Goal: Information Seeking & Learning: Stay updated

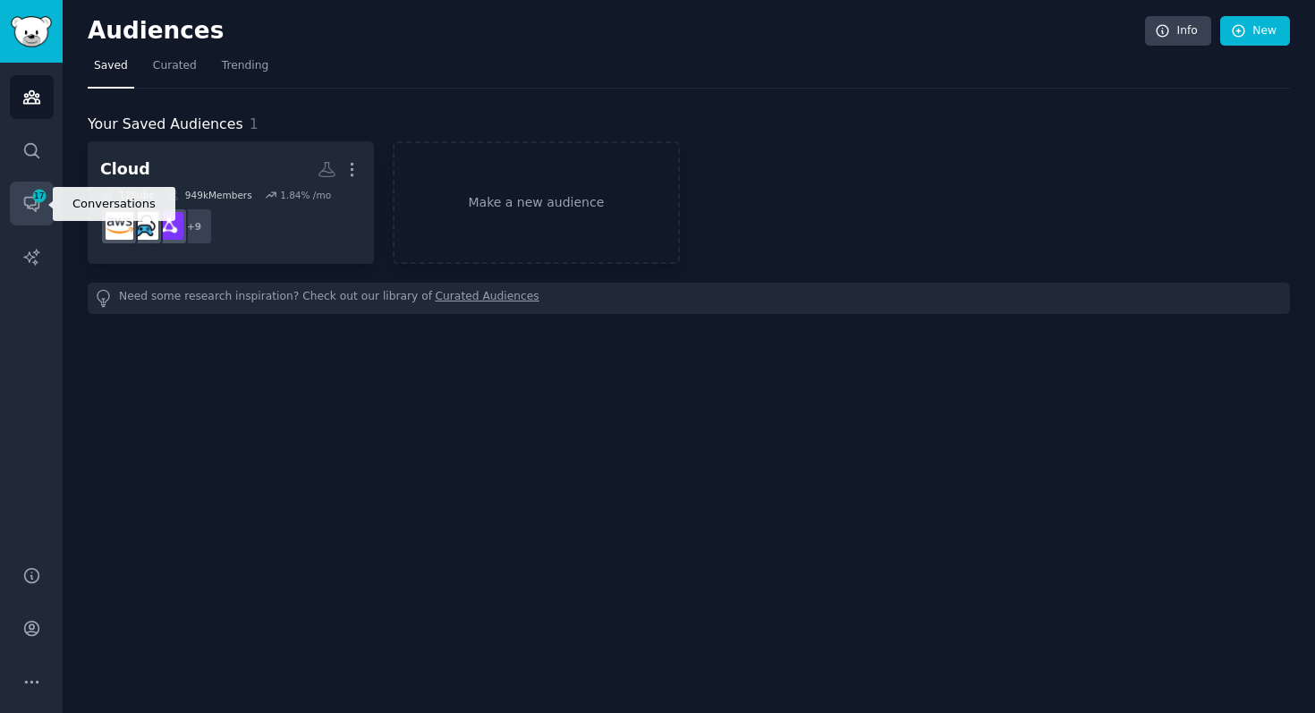
click at [35, 199] on span "17" at bounding box center [39, 196] width 16 height 13
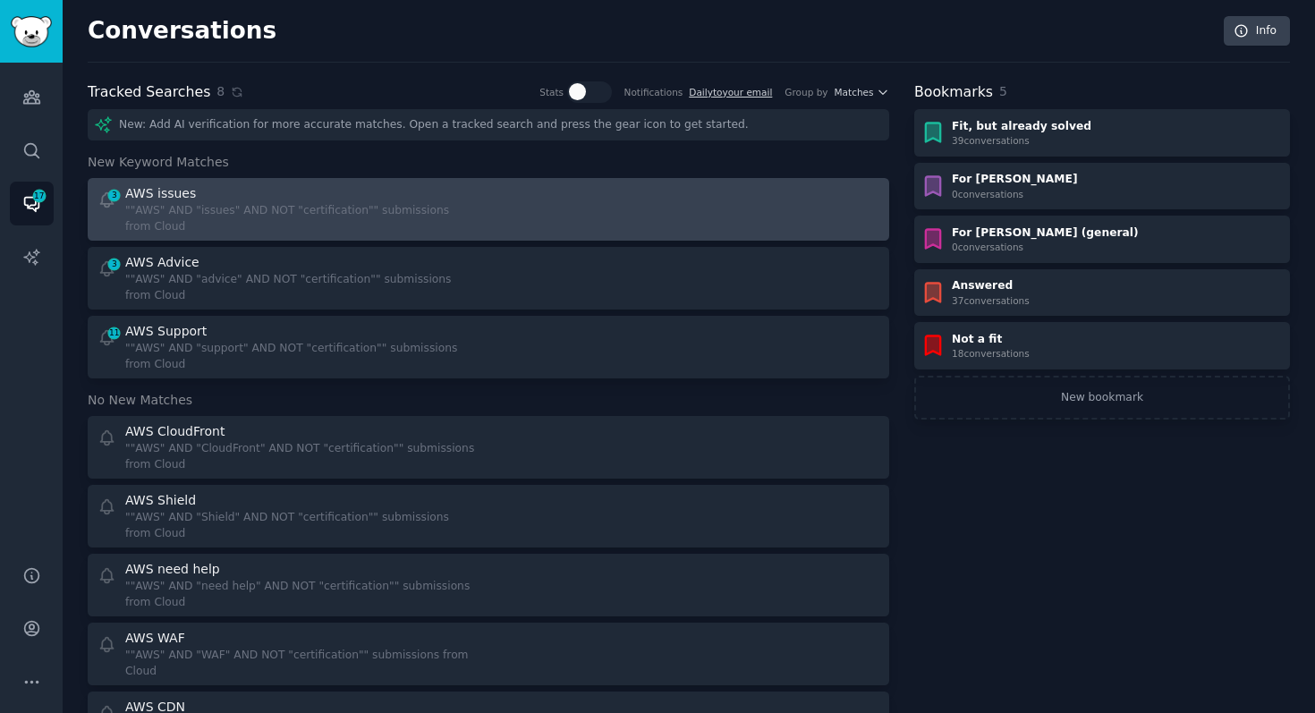
click at [308, 225] on div """AWS" AND "issues" AND NOT "certification"" submissions from Cloud" at bounding box center [300, 218] width 351 height 31
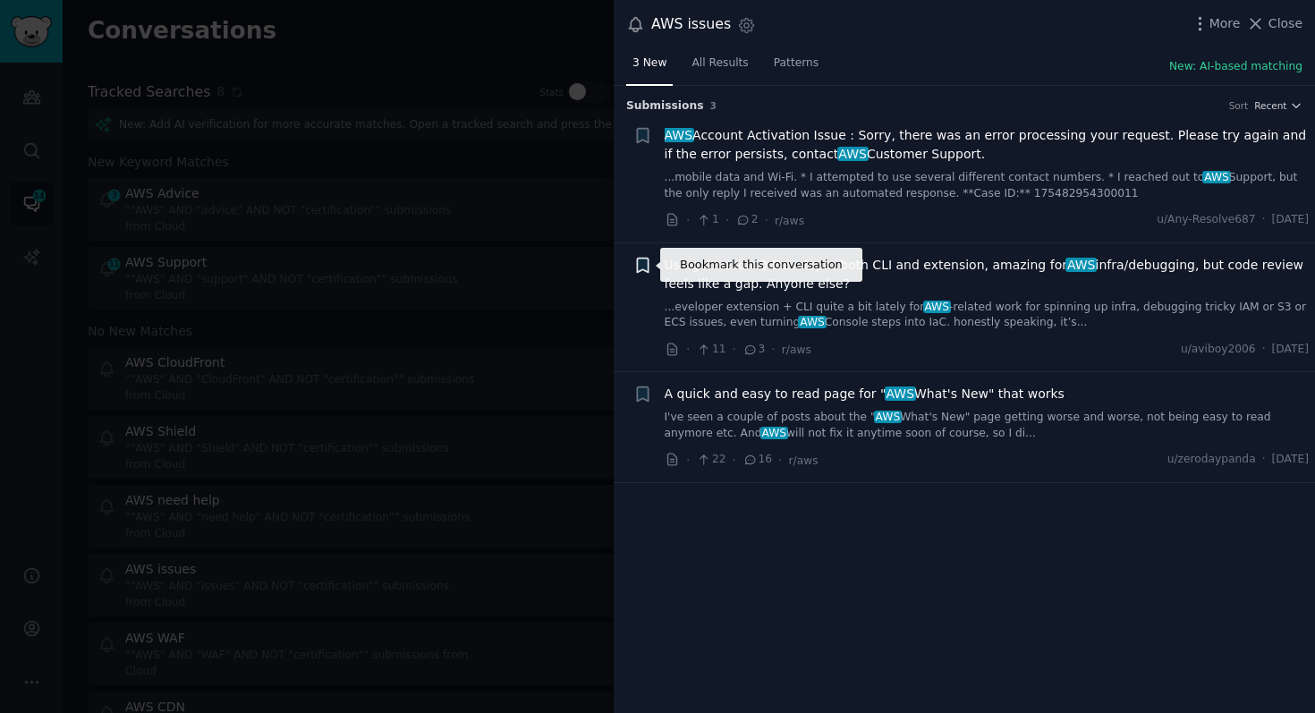
click at [643, 270] on icon "button" at bounding box center [642, 265] width 19 height 19
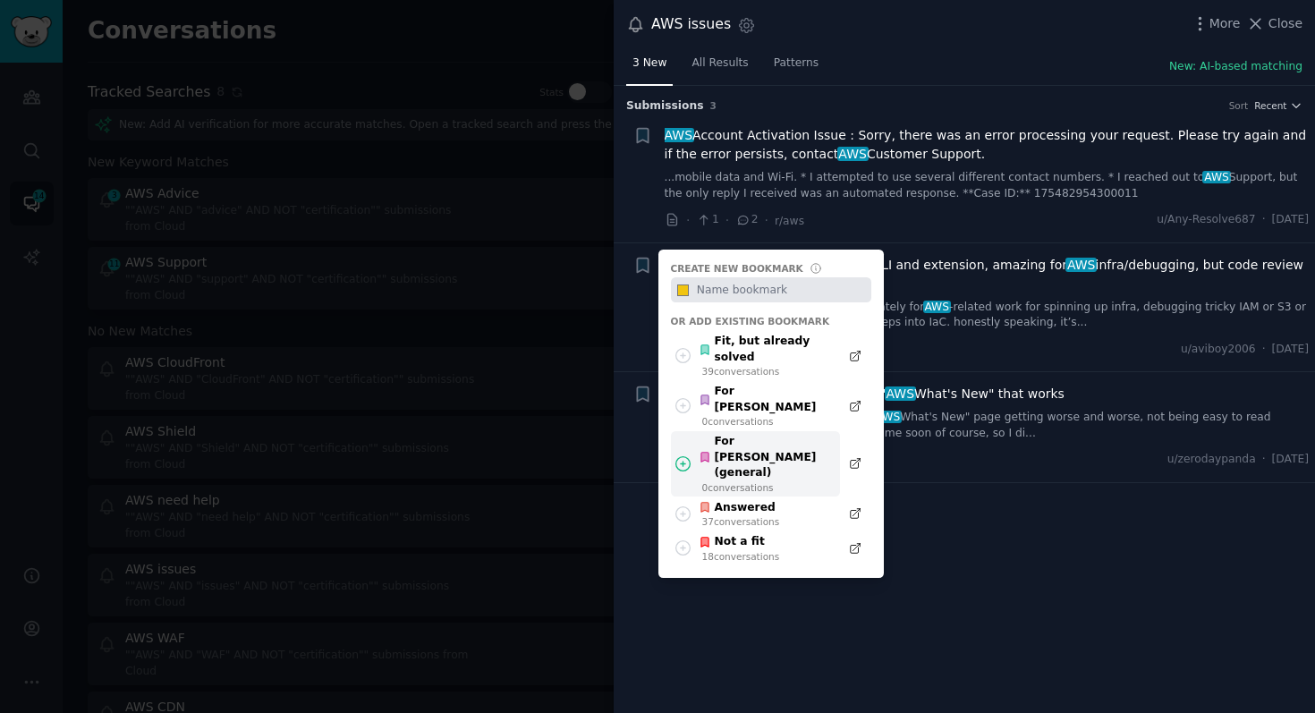
click at [761, 431] on div "For [PERSON_NAME] (general) 0 conversation s" at bounding box center [755, 464] width 169 height 66
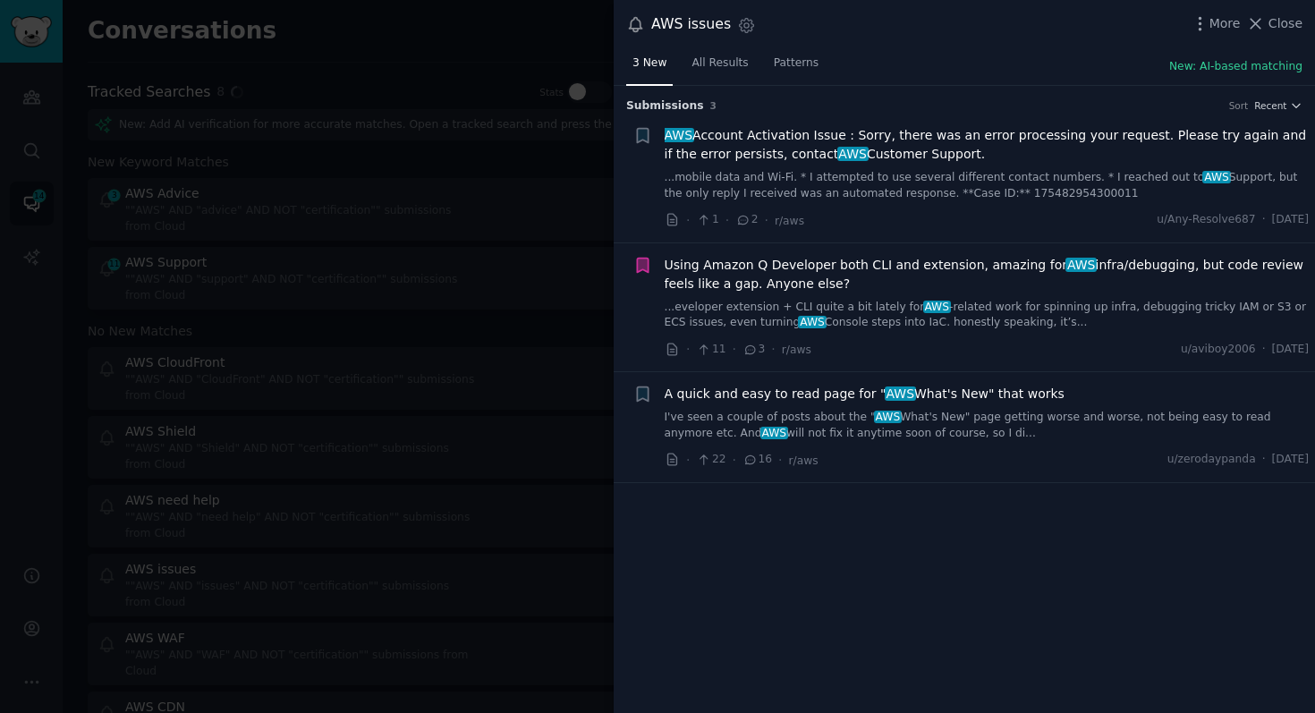
click at [818, 644] on div "Submission s 3 Sort Recent + AWS Account Activation Issue : Sorry, there was an…" at bounding box center [964, 400] width 701 height 628
click at [646, 394] on icon "button" at bounding box center [642, 394] width 11 height 14
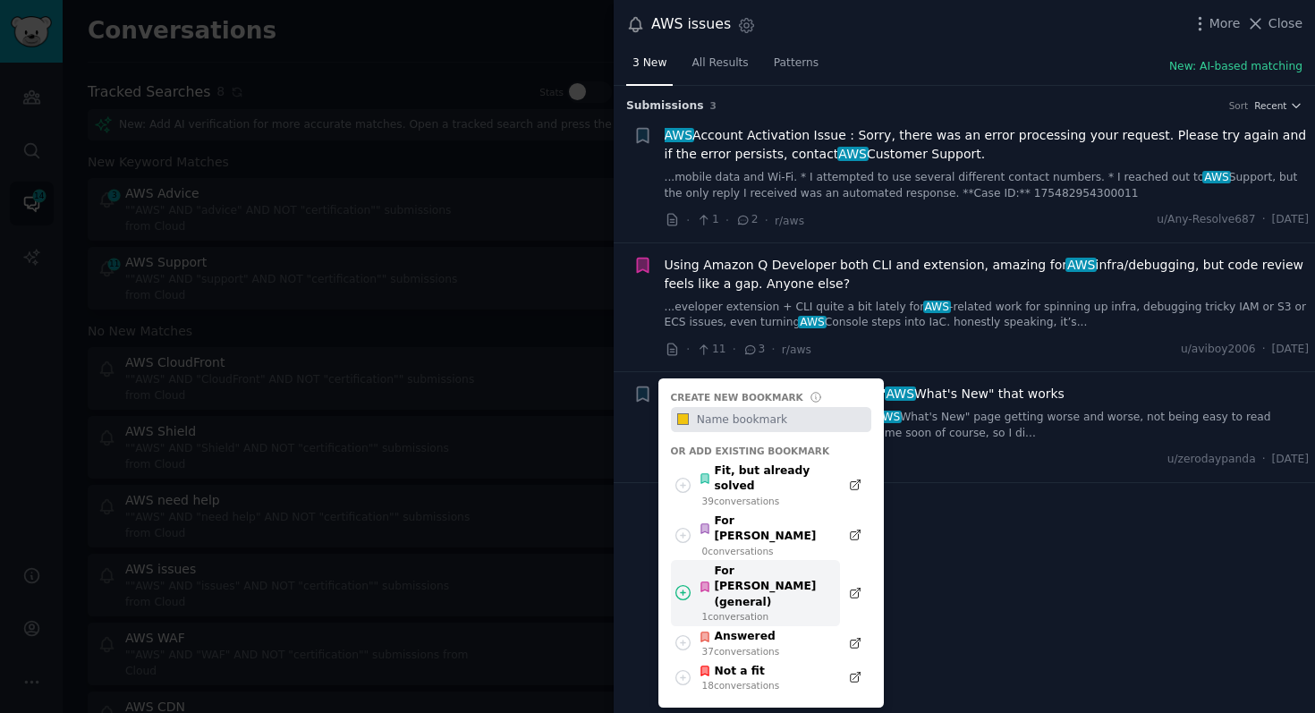
click at [735, 563] on div "For [PERSON_NAME] (general)" at bounding box center [763, 586] width 131 height 47
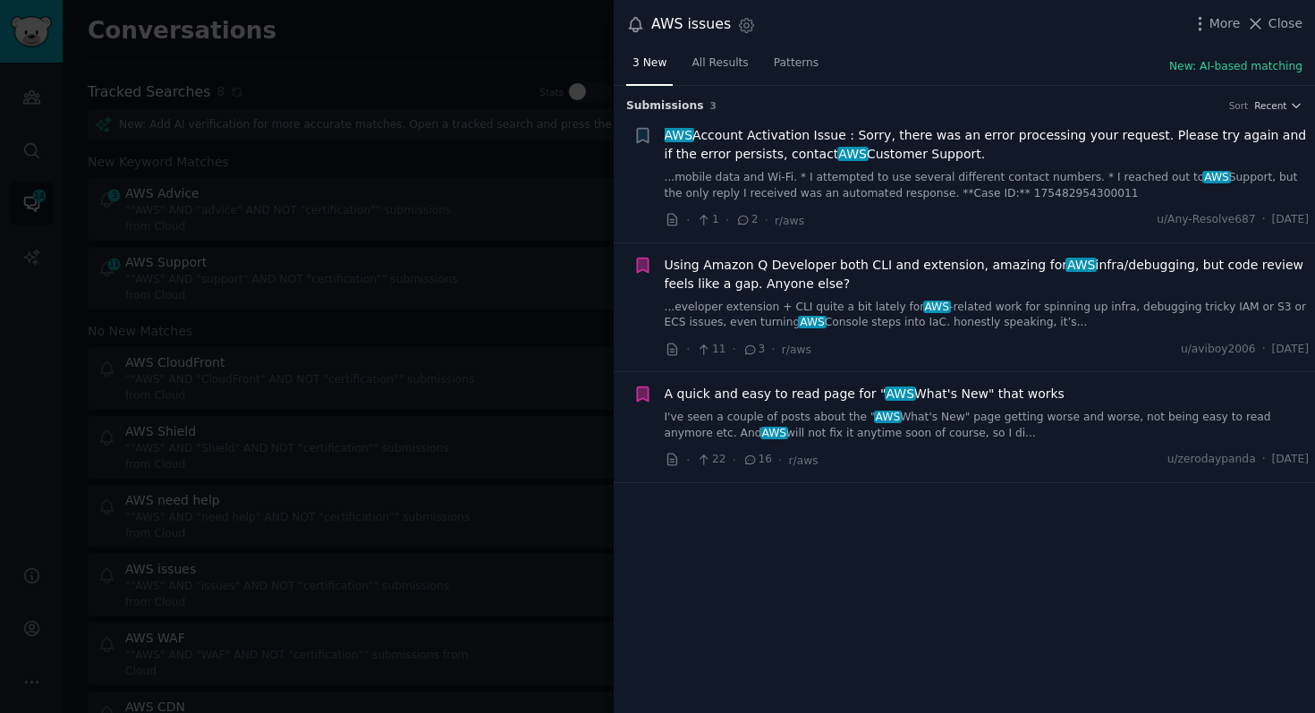
click at [545, 372] on div at bounding box center [657, 356] width 1315 height 713
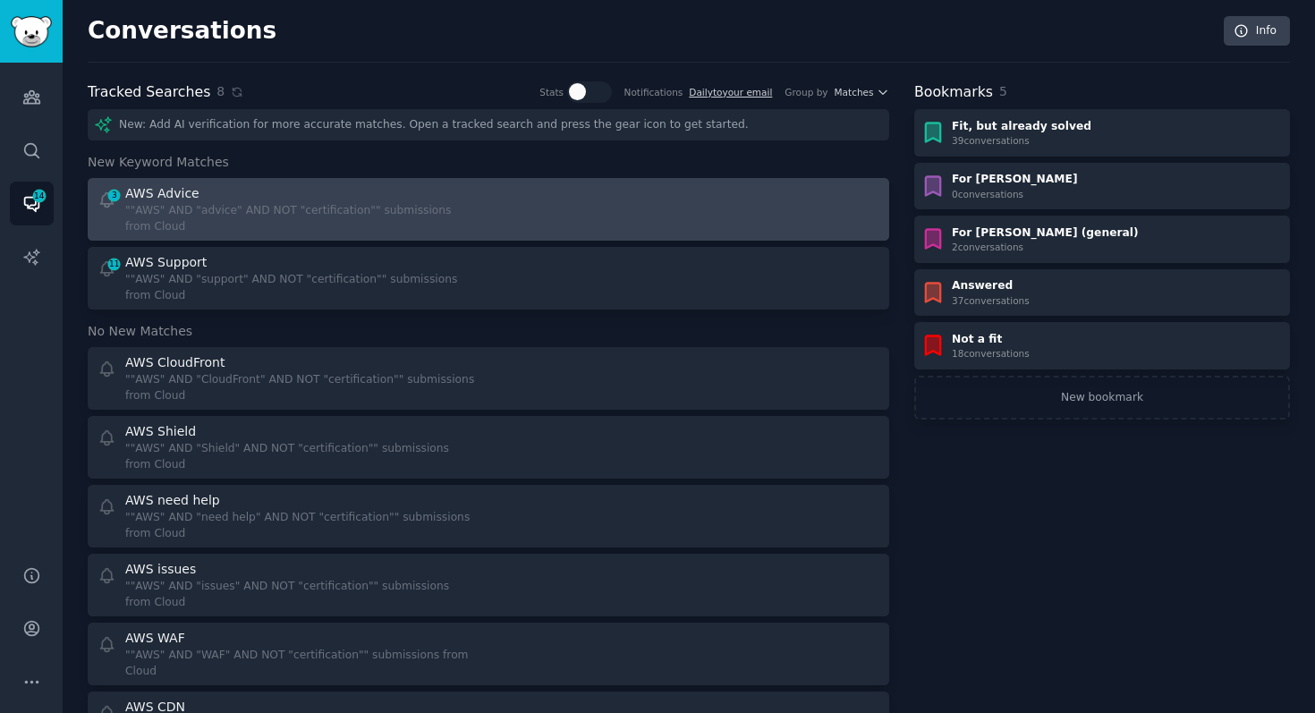
click at [358, 216] on div """AWS" AND "advice" AND NOT "certification"" submissions from Cloud" at bounding box center [300, 218] width 351 height 31
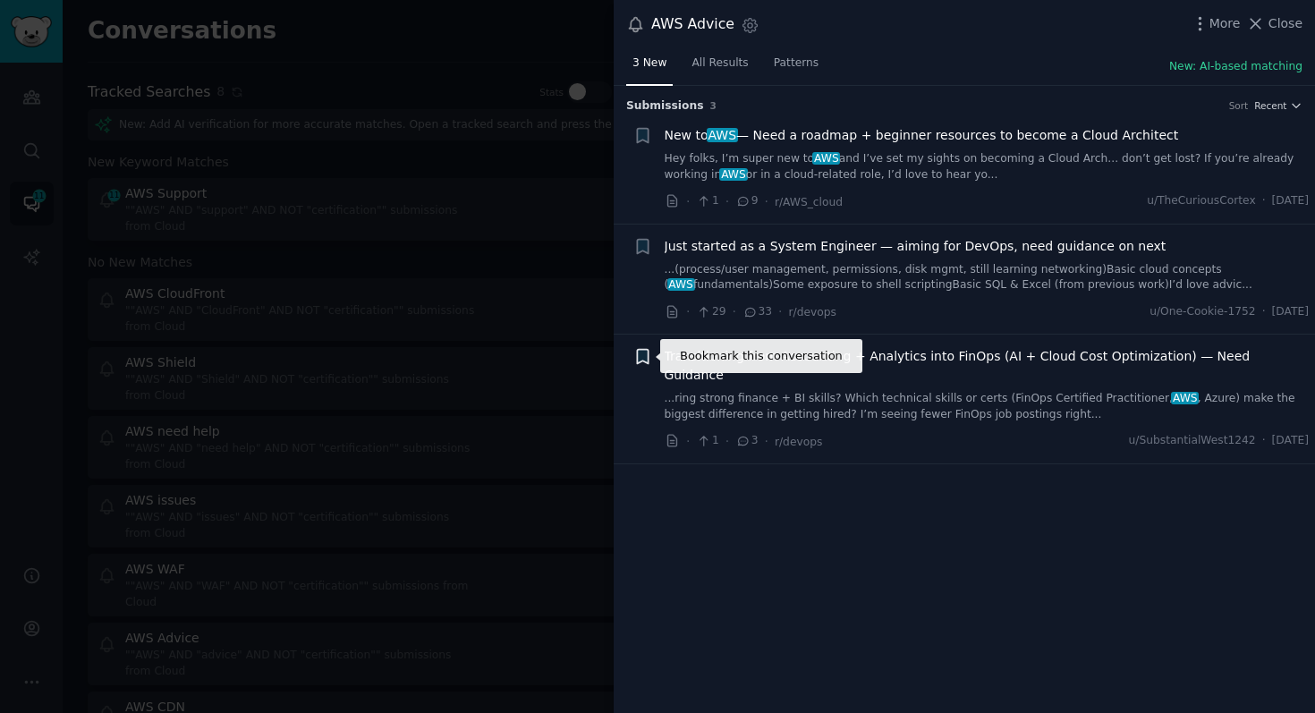
click at [639, 353] on icon "button" at bounding box center [642, 357] width 11 height 14
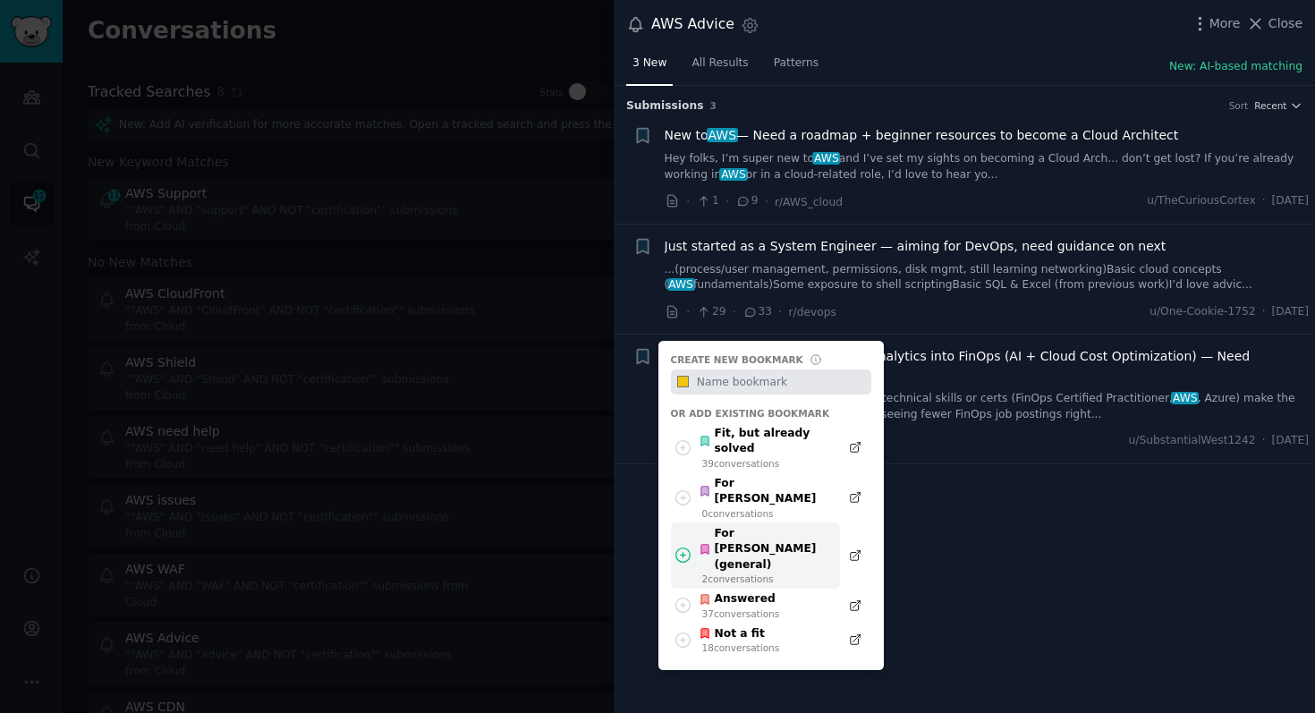
click at [712, 572] on div "2 conversation s" at bounding box center [766, 578] width 129 height 13
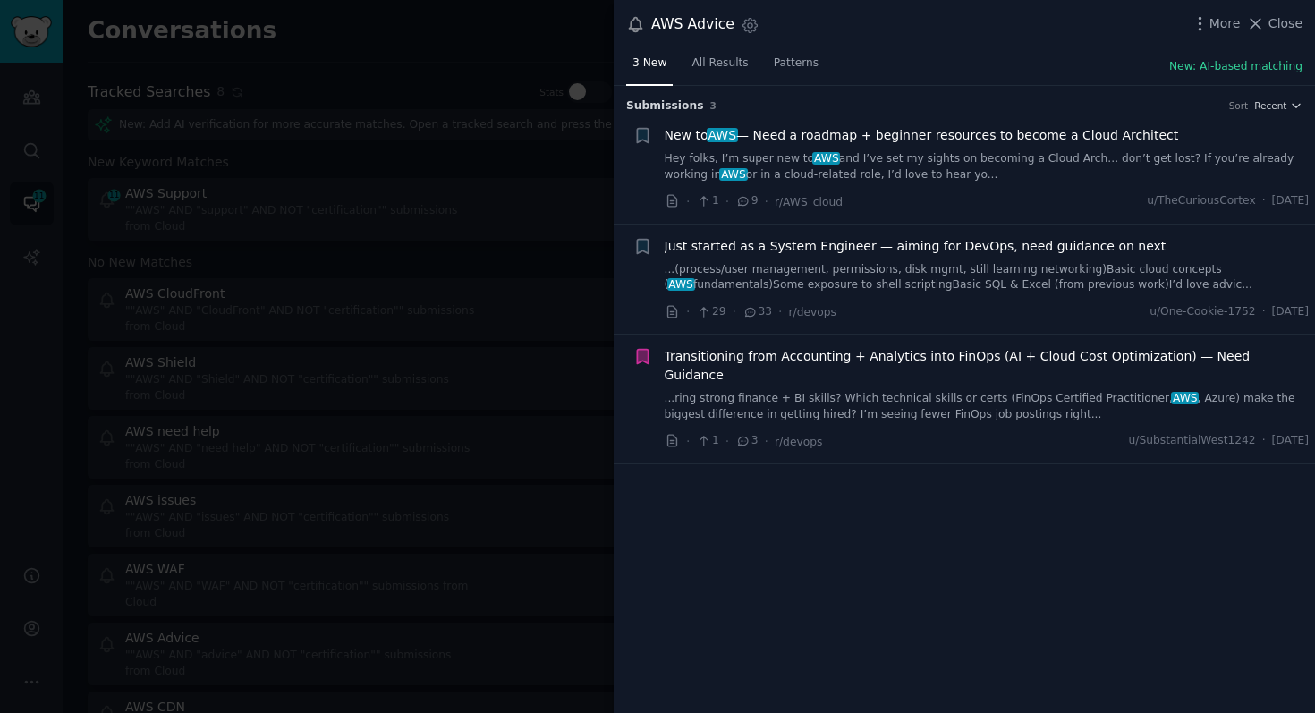
click at [462, 594] on div at bounding box center [657, 356] width 1315 height 713
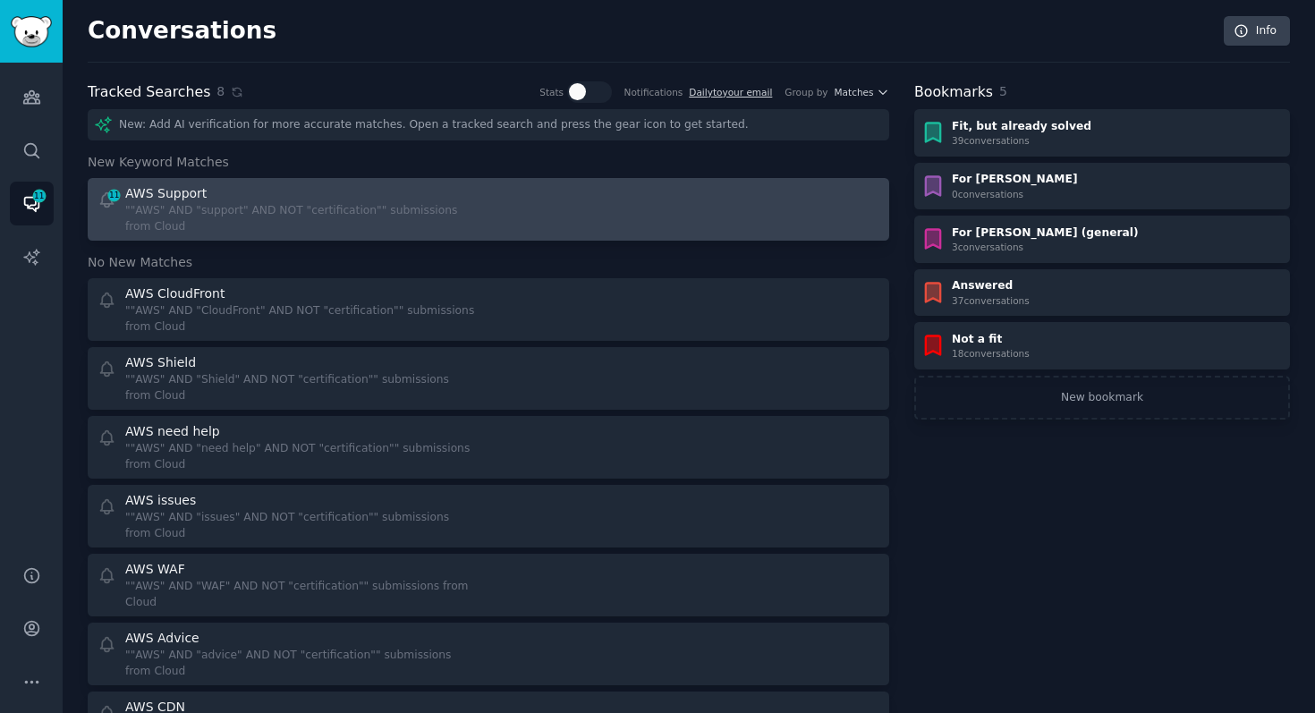
click at [207, 206] on div """AWS" AND "support" AND NOT "certification"" submissions from Cloud" at bounding box center [300, 218] width 351 height 31
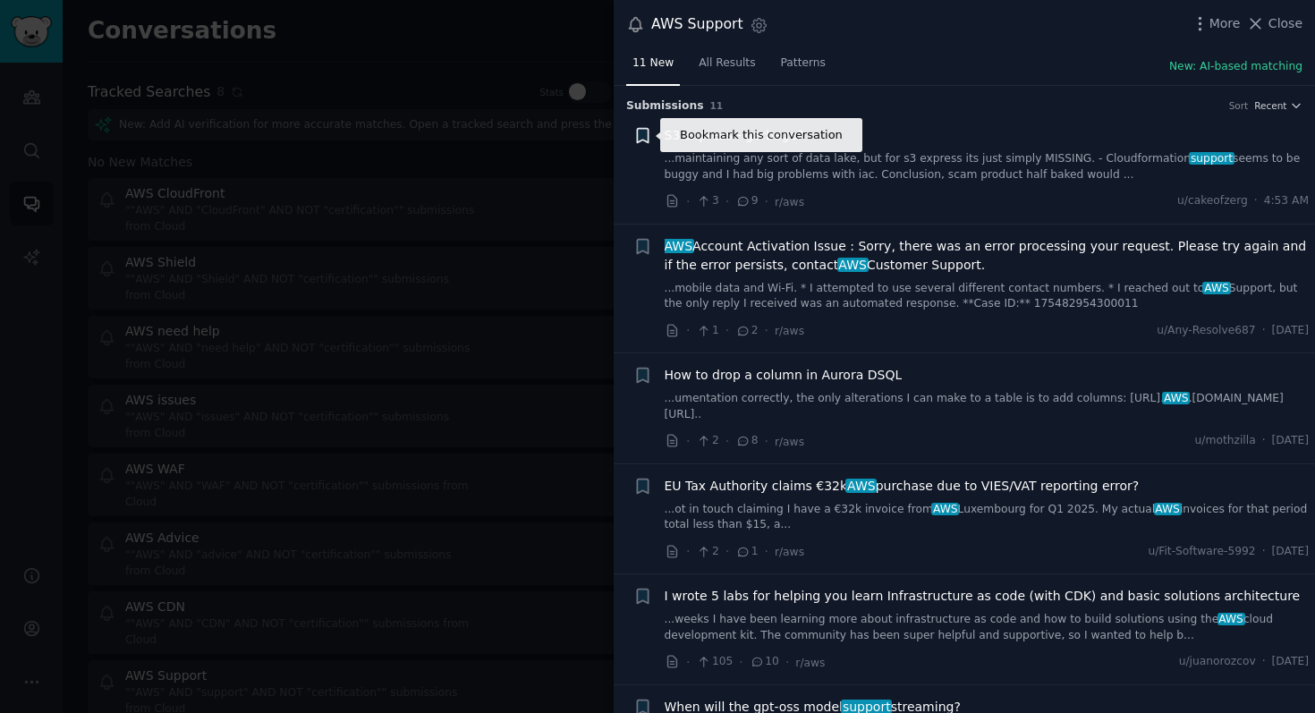
click at [640, 135] on icon "button" at bounding box center [642, 136] width 11 height 14
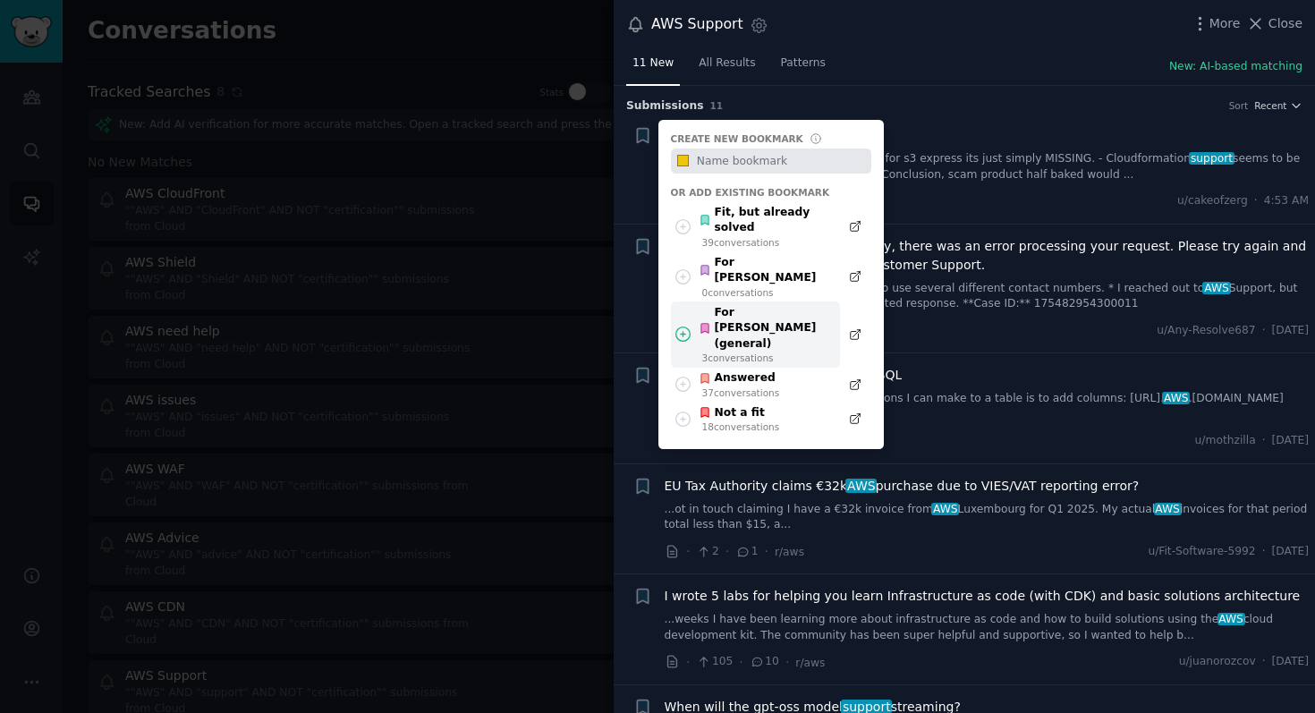
click at [766, 305] on div "For [PERSON_NAME] (general)" at bounding box center [763, 328] width 131 height 47
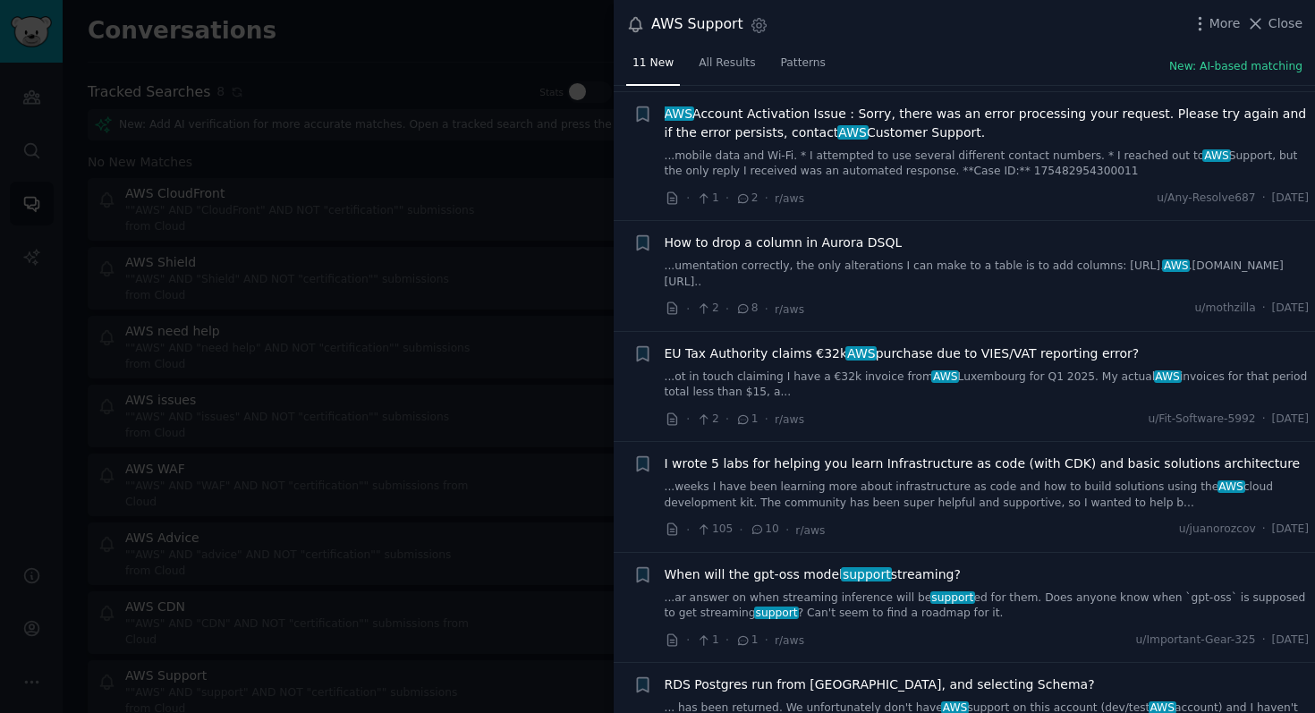
scroll to position [140, 0]
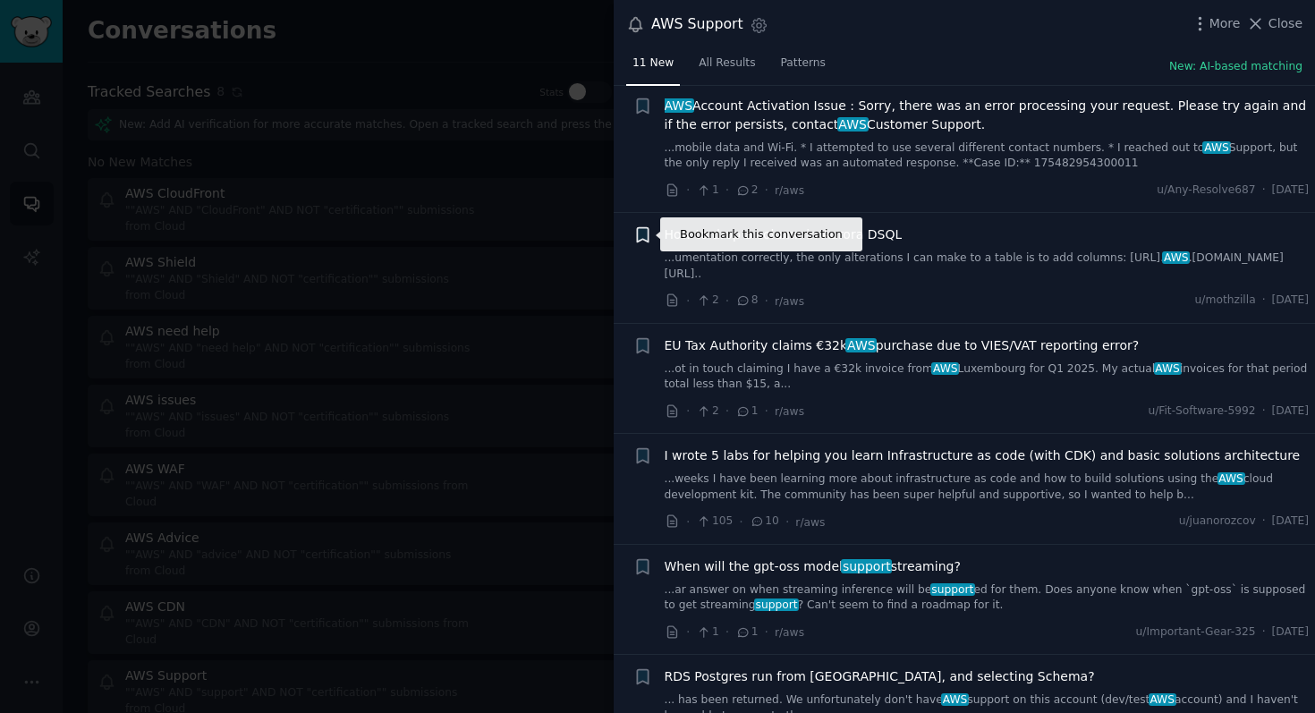
click at [646, 233] on icon "button" at bounding box center [642, 235] width 11 height 14
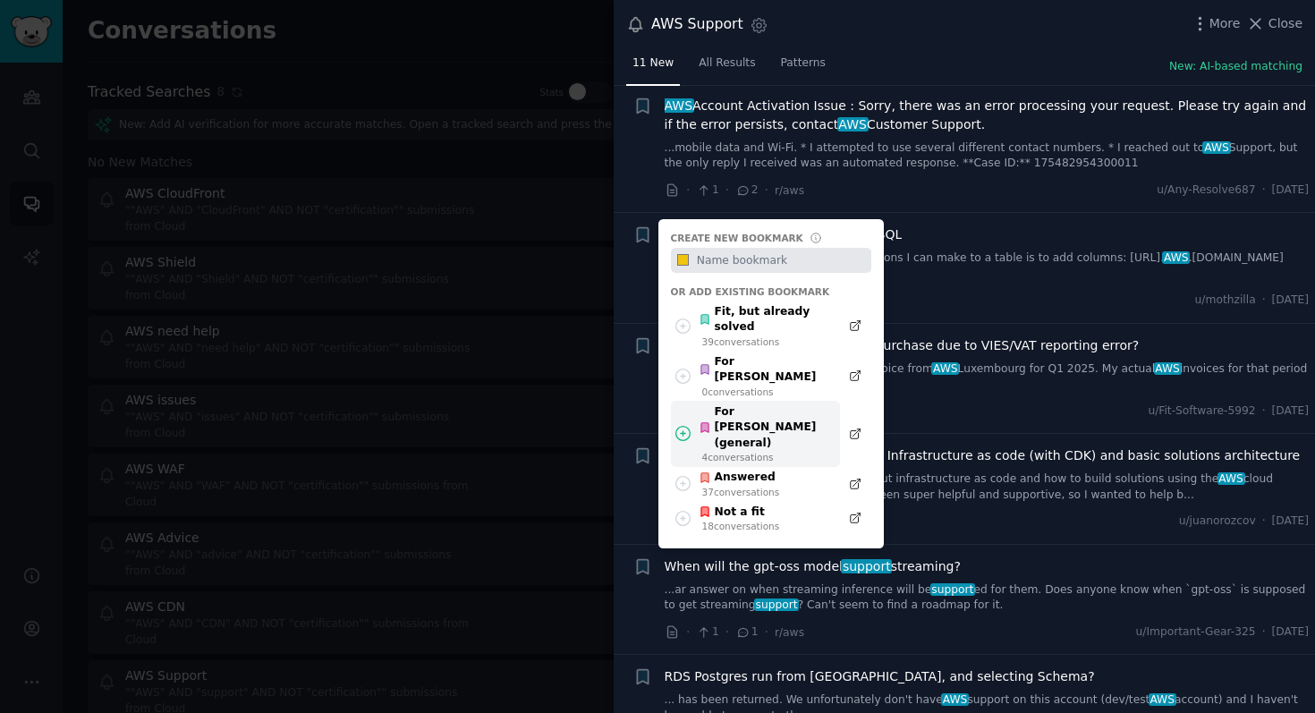
click at [732, 404] on div "For [PERSON_NAME] (general)" at bounding box center [763, 427] width 131 height 47
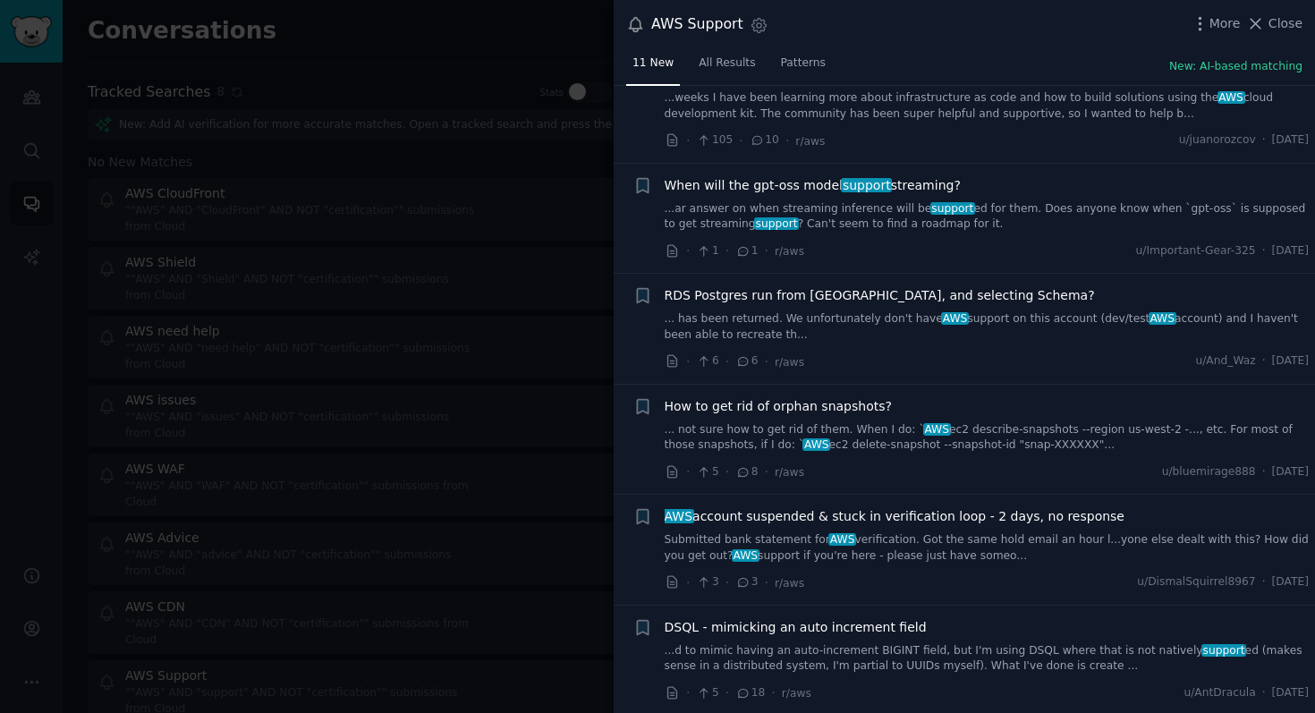
scroll to position [527, 0]
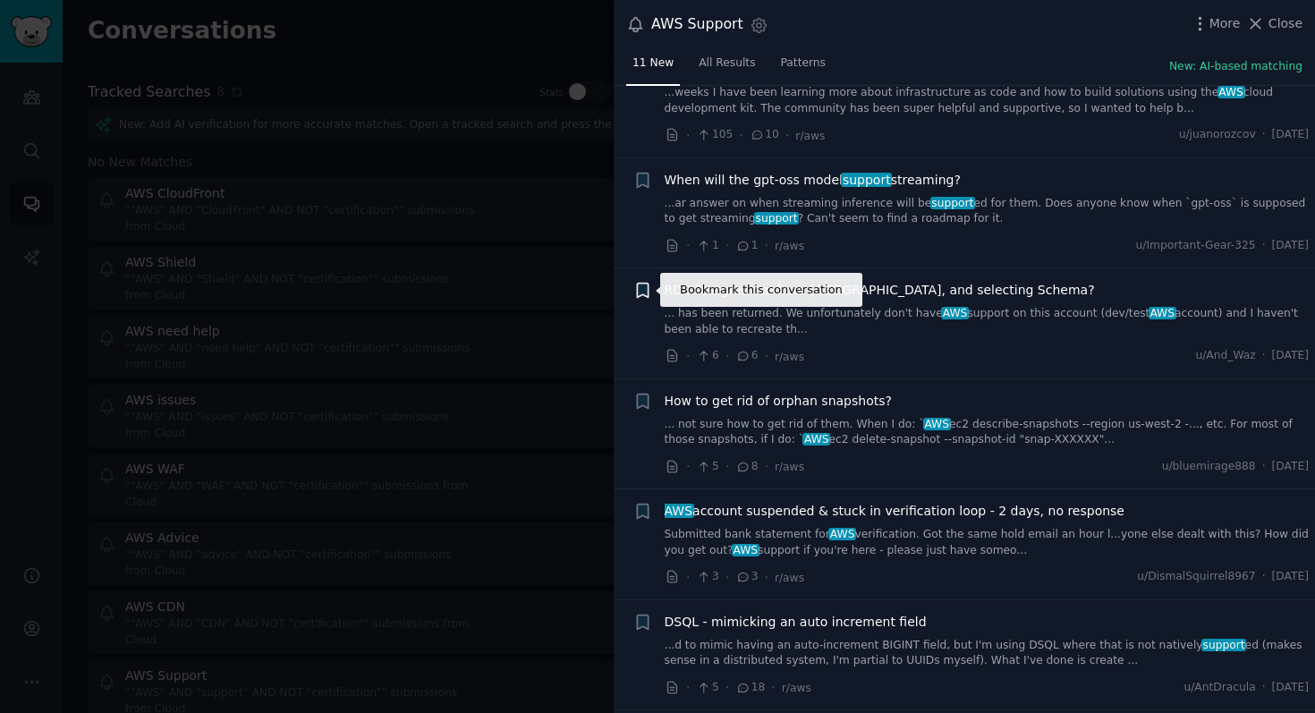
click at [639, 284] on icon "button" at bounding box center [642, 291] width 11 height 14
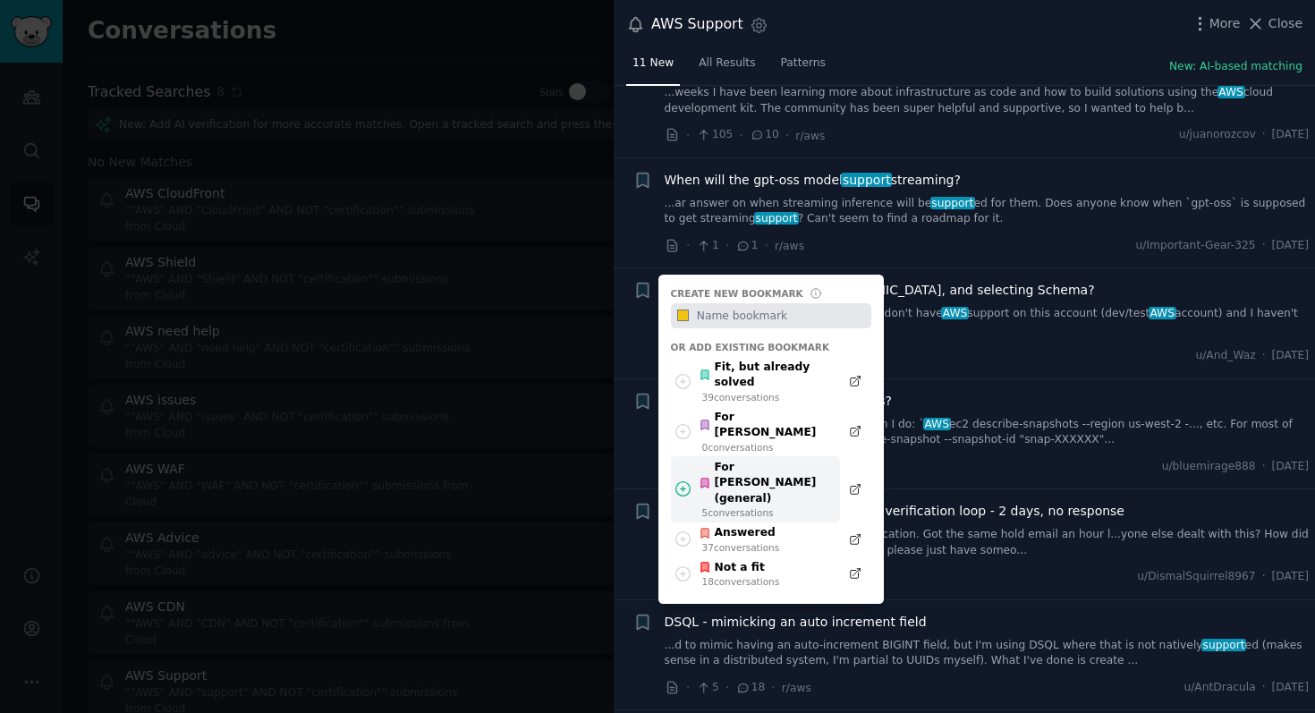
click at [716, 460] on div "For [PERSON_NAME] (general)" at bounding box center [763, 483] width 131 height 47
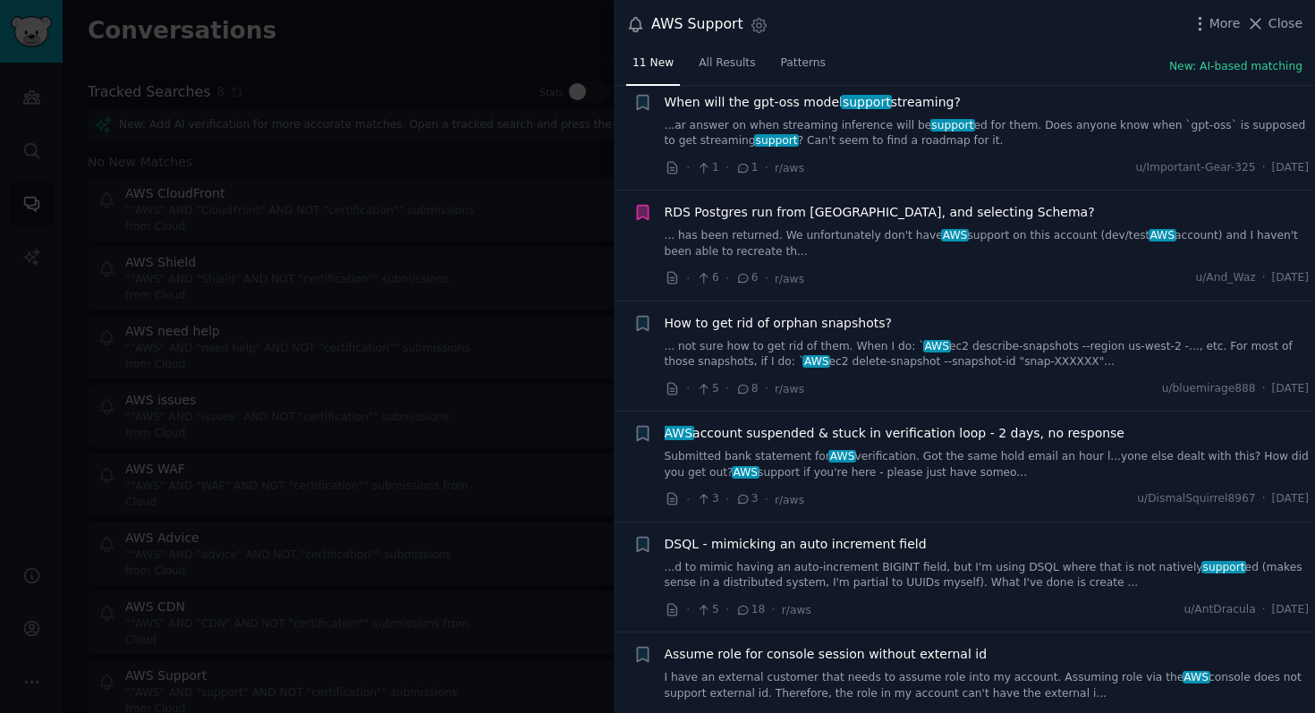
scroll to position [634, 0]
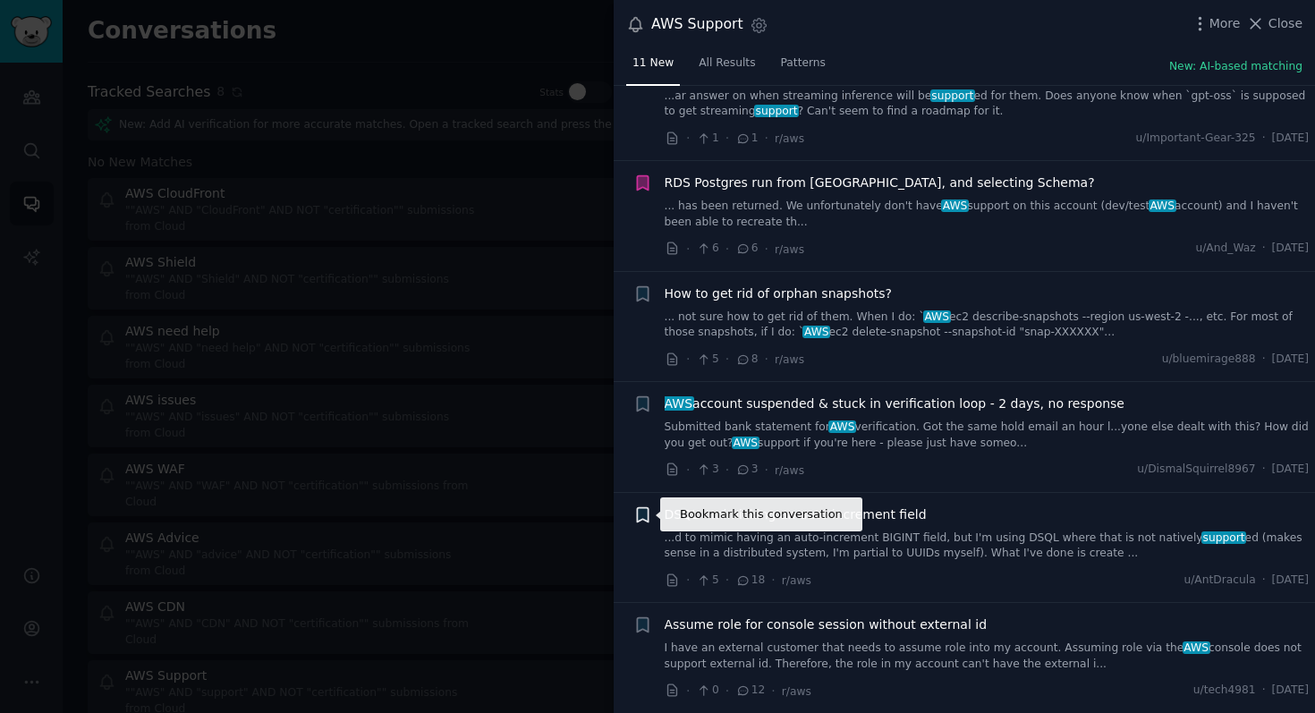
click at [643, 519] on icon "button" at bounding box center [642, 514] width 11 height 14
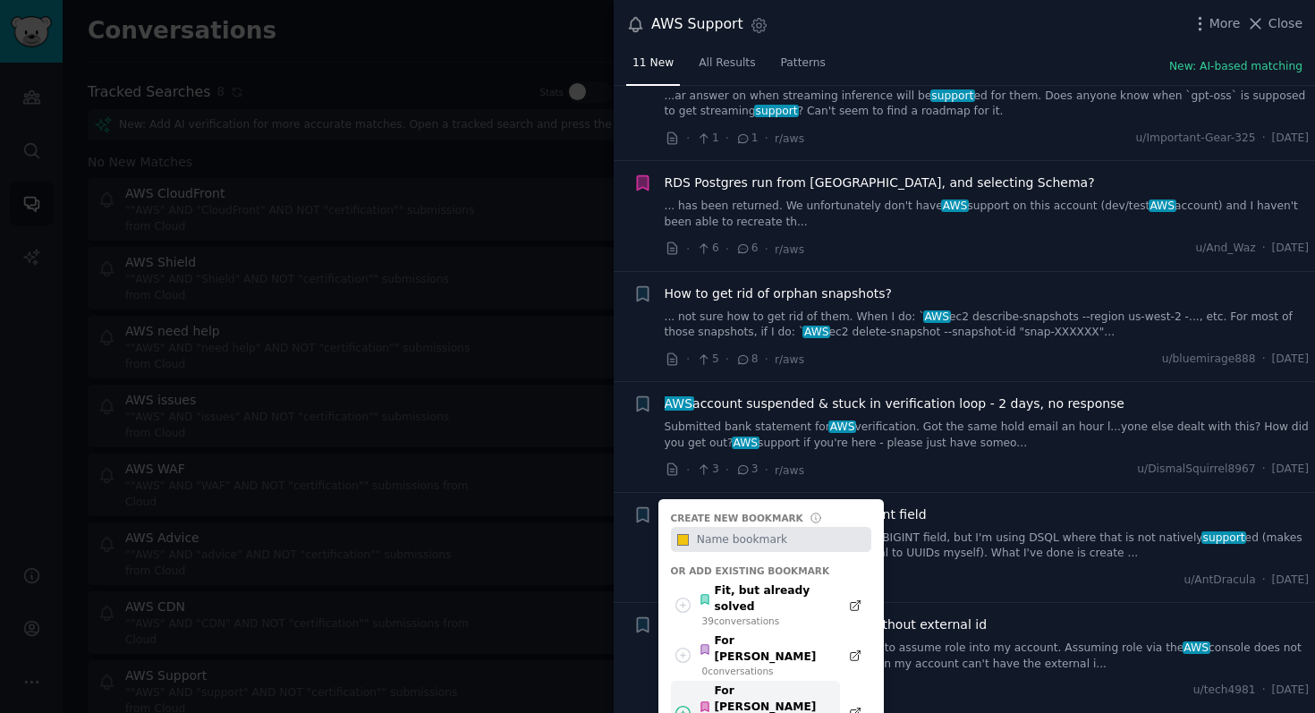
click at [729, 683] on div "For [PERSON_NAME] (general)" at bounding box center [763, 706] width 131 height 47
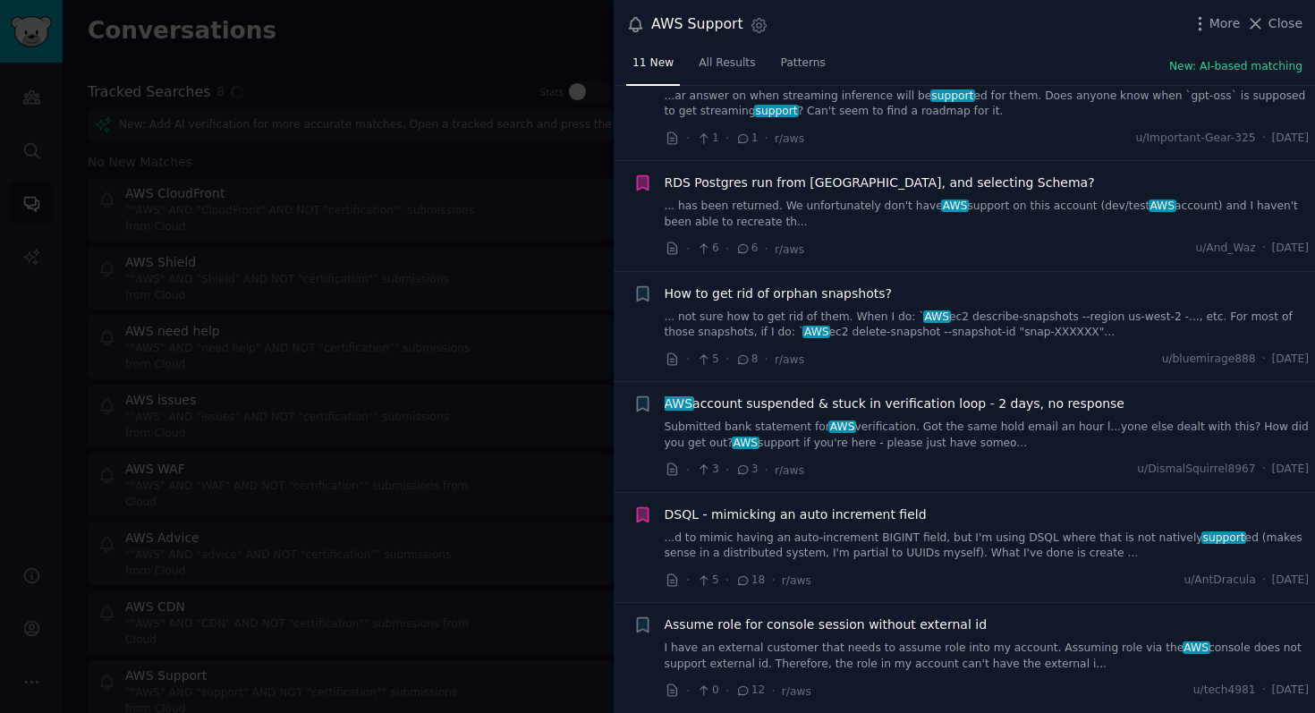
click at [489, 597] on div at bounding box center [657, 356] width 1315 height 713
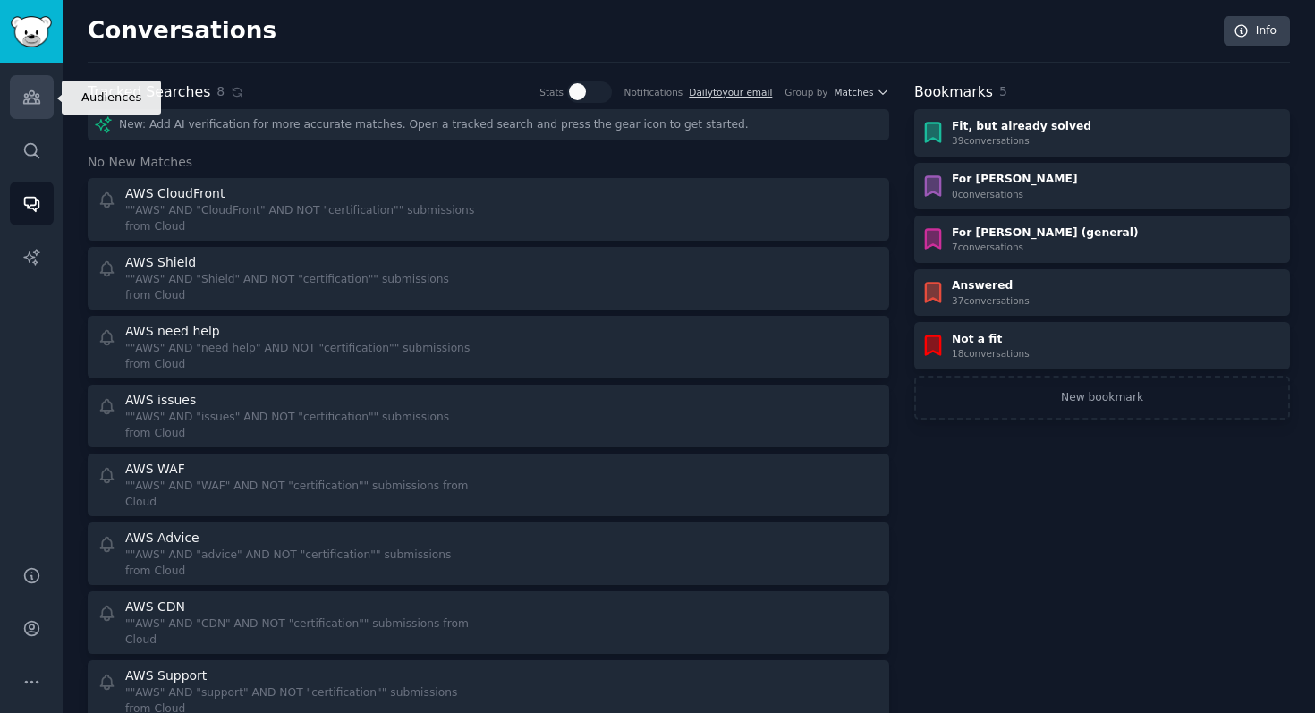
click at [43, 102] on link "Audiences" at bounding box center [32, 97] width 44 height 44
